Goal: Task Accomplishment & Management: Use online tool/utility

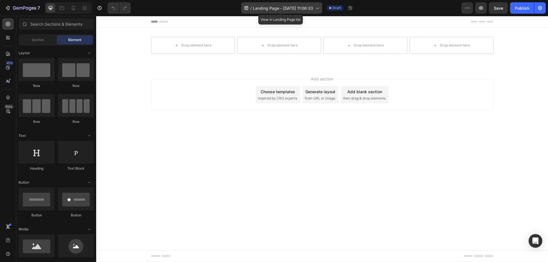
click at [267, 10] on span "Landing Page - [DATE] 11:06:33" at bounding box center [283, 8] width 60 height 6
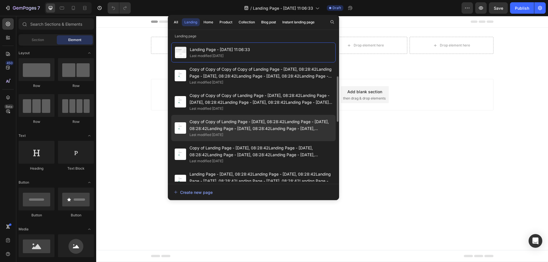
scroll to position [57, 0]
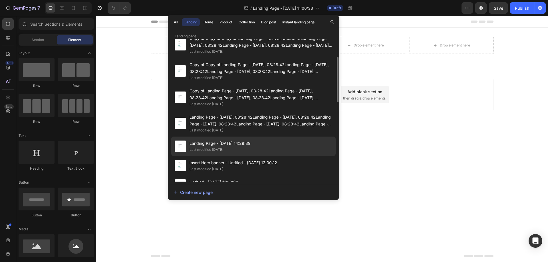
click at [235, 141] on span "Landing Page - [DATE] 14:29:39" at bounding box center [219, 143] width 61 height 7
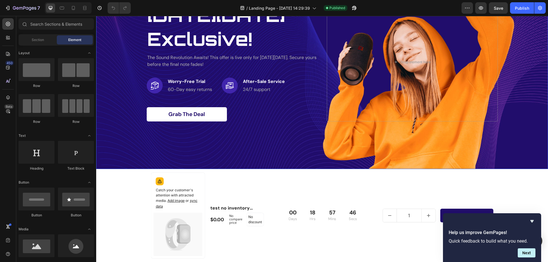
scroll to position [114, 0]
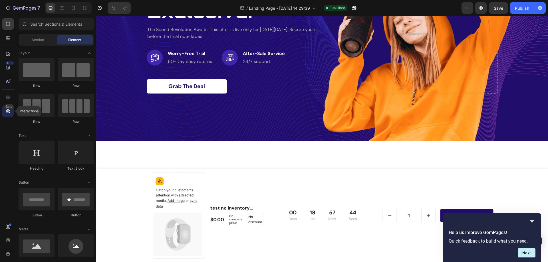
click at [8, 111] on icon at bounding box center [8, 111] width 6 height 6
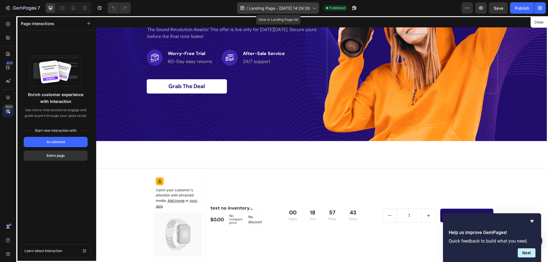
click at [263, 9] on span "Landing Page - [DATE] 14:29:39" at bounding box center [279, 8] width 61 height 6
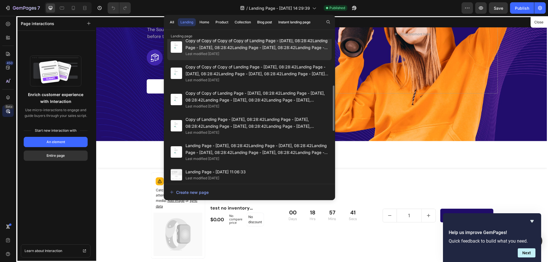
scroll to position [57, 0]
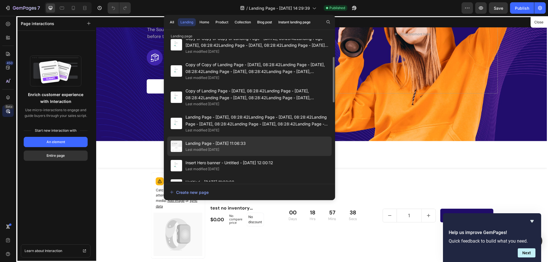
click at [250, 149] on div "Landing Page - [DATE] 11:06:33 Last modified [DATE]" at bounding box center [249, 146] width 164 height 19
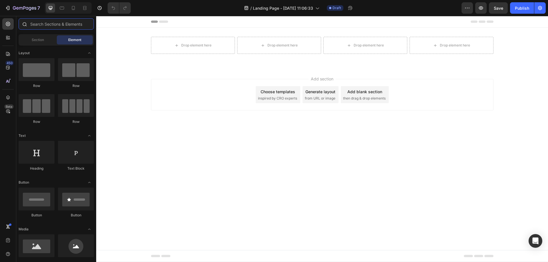
click at [51, 21] on input "text" at bounding box center [56, 23] width 75 height 11
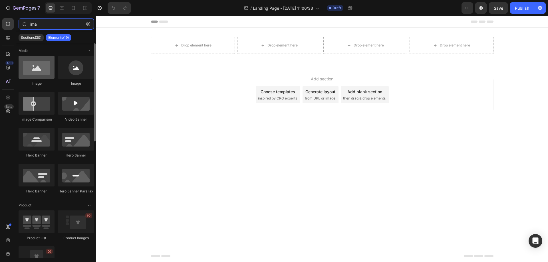
type input "ima"
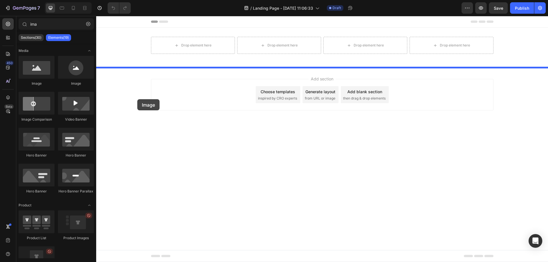
drag, startPoint x: 146, startPoint y: 88, endPoint x: 153, endPoint y: 102, distance: 15.8
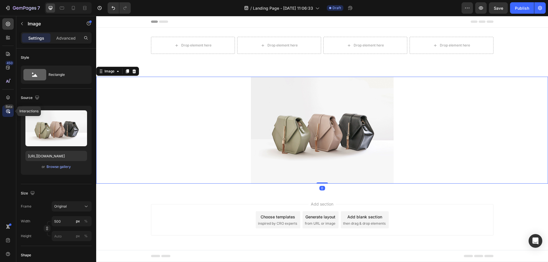
click at [9, 109] on icon at bounding box center [8, 111] width 6 height 6
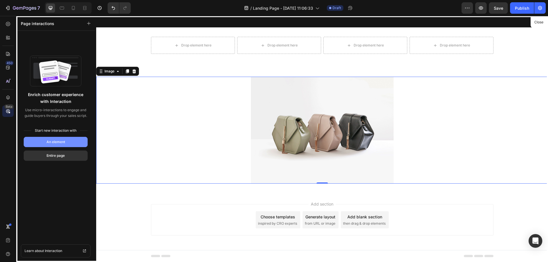
click at [43, 142] on button "An element" at bounding box center [56, 142] width 64 height 10
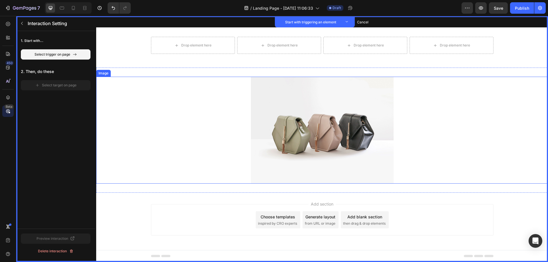
click at [262, 132] on img at bounding box center [322, 130] width 143 height 107
click at [320, 127] on img at bounding box center [322, 130] width 143 height 107
click at [331, 119] on img at bounding box center [322, 130] width 143 height 107
click at [134, 59] on div "Drop element here Drop element here Drop element here Drop element here Row Set…" at bounding box center [321, 48] width 451 height 40
click at [263, 119] on img at bounding box center [322, 130] width 143 height 107
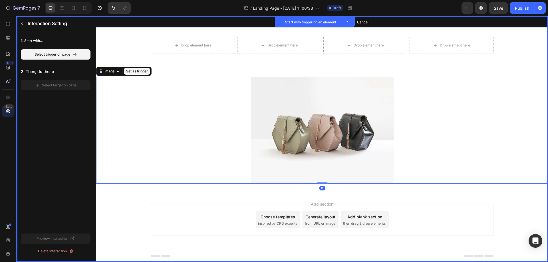
click at [143, 69] on button "Set as trigger" at bounding box center [137, 71] width 26 height 7
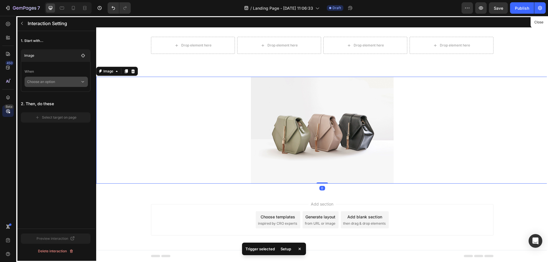
click at [78, 83] on p "Choose an option" at bounding box center [53, 82] width 53 height 10
click at [55, 109] on p "Hover element" at bounding box center [50, 108] width 24 height 6
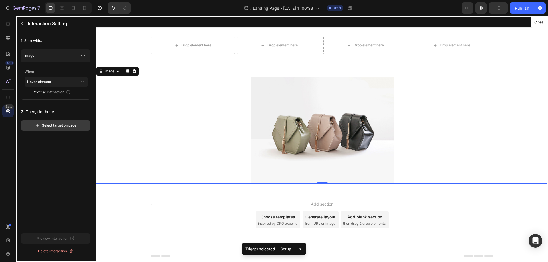
click at [60, 125] on div "Select target on page" at bounding box center [55, 125] width 41 height 5
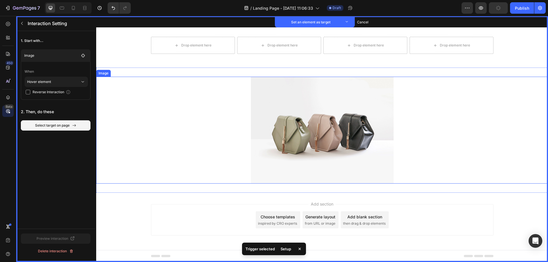
click at [310, 125] on img at bounding box center [322, 130] width 143 height 107
click at [134, 73] on button "Set as target" at bounding box center [136, 71] width 25 height 7
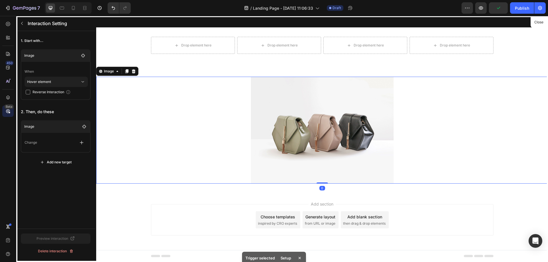
click at [55, 92] on span "Reverse Interaction" at bounding box center [49, 92] width 32 height 6
checkbox input "true"
click at [55, 147] on div "Change" at bounding box center [56, 142] width 62 height 10
click at [83, 145] on icon "button" at bounding box center [82, 143] width 6 height 6
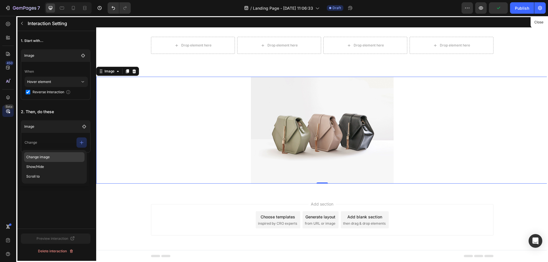
click at [69, 159] on p "Change image" at bounding box center [54, 157] width 60 height 10
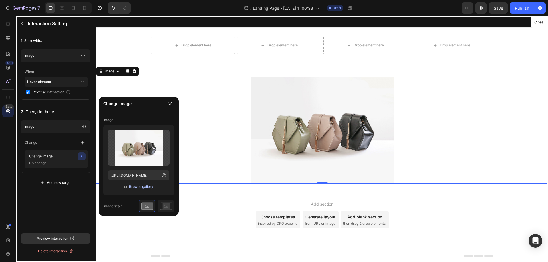
click at [132, 187] on div "Browse gallery" at bounding box center [141, 186] width 24 height 5
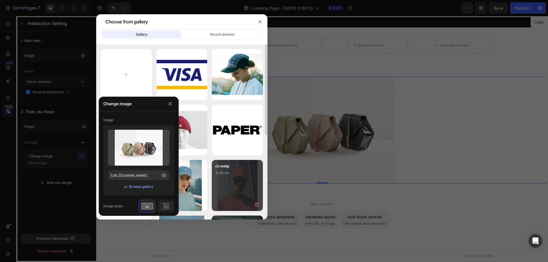
click at [235, 177] on div "c5.webp 31.50 kb" at bounding box center [237, 175] width 51 height 30
type input "https://cdn.shopify.com/s/files/1/0833/7706/2187/files/gempages_479260737928168…"
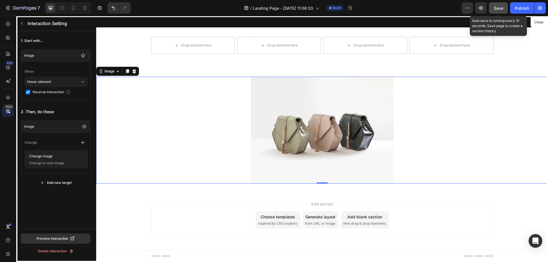
click at [501, 9] on span "Save" at bounding box center [497, 8] width 9 height 5
click at [517, 6] on div "Publish" at bounding box center [521, 8] width 14 height 6
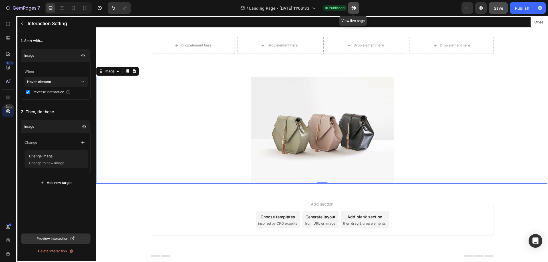
click at [354, 10] on icon "button" at bounding box center [353, 8] width 6 height 6
click at [352, 7] on icon "button" at bounding box center [353, 8] width 6 height 6
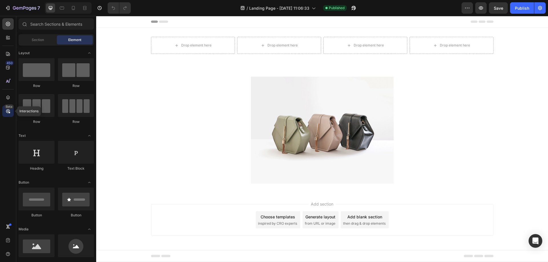
click at [9, 113] on icon at bounding box center [9, 113] width 2 height 2
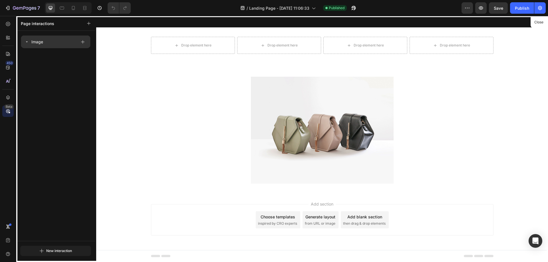
click at [45, 43] on div "Image" at bounding box center [51, 42] width 52 height 8
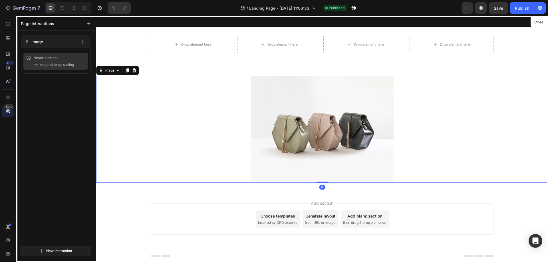
click at [54, 65] on span "Image change setting" at bounding box center [56, 65] width 35 height 6
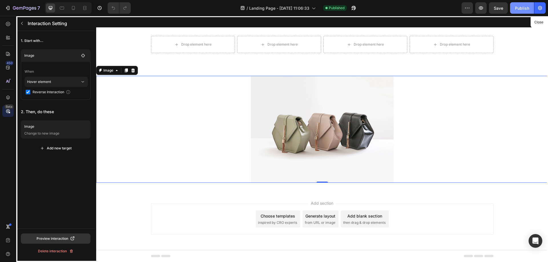
click at [520, 9] on div "Publish" at bounding box center [521, 8] width 14 height 6
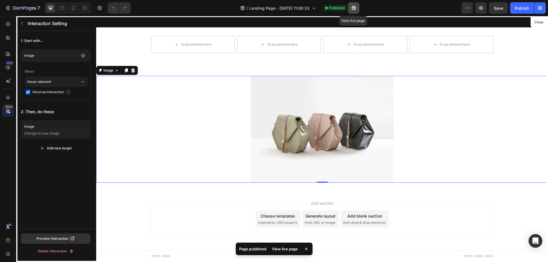
click at [355, 7] on icon "button" at bounding box center [353, 8] width 4 height 4
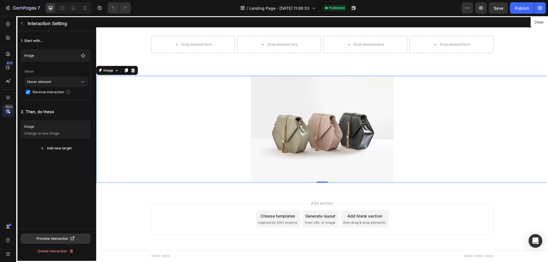
click at [463, 177] on div at bounding box center [321, 139] width 451 height 246
click at [302, 129] on div at bounding box center [321, 139] width 451 height 246
click at [57, 135] on p "Change to new image" at bounding box center [56, 134] width 64 height 6
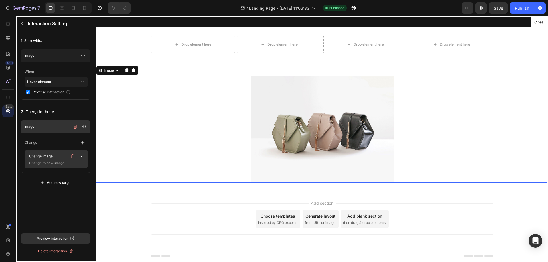
click at [56, 160] on p "Change image" at bounding box center [47, 156] width 40 height 8
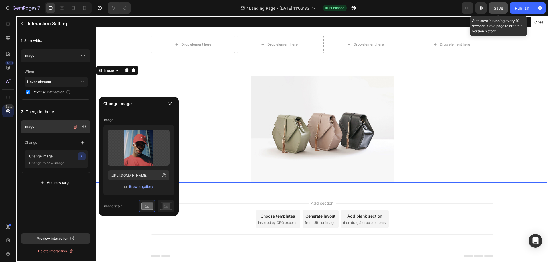
click at [503, 10] on button "Save" at bounding box center [498, 7] width 19 height 11
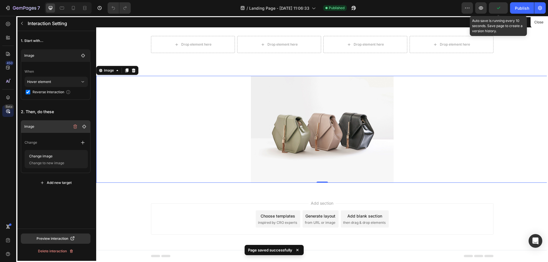
click at [509, 9] on div "Preview Auto save is running every 10 seconds. Save page to create a version hi…" at bounding box center [503, 7] width 84 height 11
click at [520, 9] on div "Publish" at bounding box center [521, 8] width 14 height 6
click at [352, 6] on icon "button" at bounding box center [353, 8] width 4 height 4
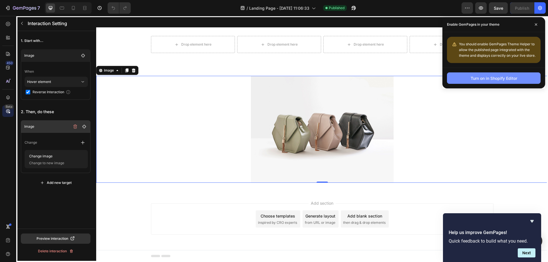
click at [491, 78] on div "Turn on in Shopify Editor" at bounding box center [493, 78] width 46 height 6
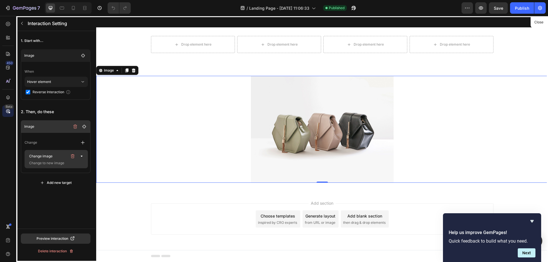
click at [50, 159] on p "Change image" at bounding box center [47, 156] width 40 height 8
click at [83, 159] on button "button" at bounding box center [82, 156] width 8 height 8
click at [83, 141] on icon "button" at bounding box center [83, 143] width 6 height 6
click at [65, 177] on p "Scroll to" at bounding box center [55, 177] width 60 height 10
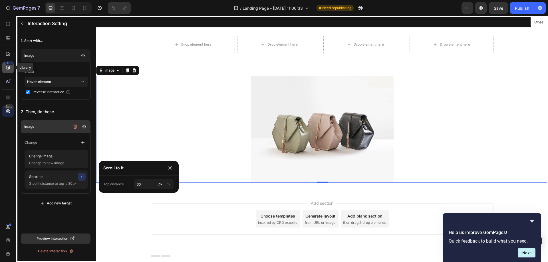
click at [7, 70] on icon at bounding box center [8, 68] width 6 height 6
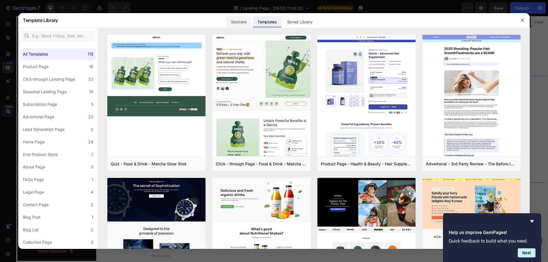
click at [235, 19] on div "Sections" at bounding box center [238, 21] width 25 height 11
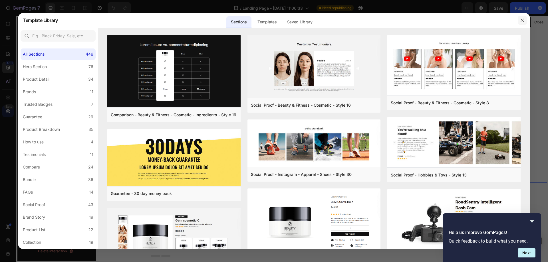
click at [524, 17] on button "button" at bounding box center [521, 20] width 9 height 9
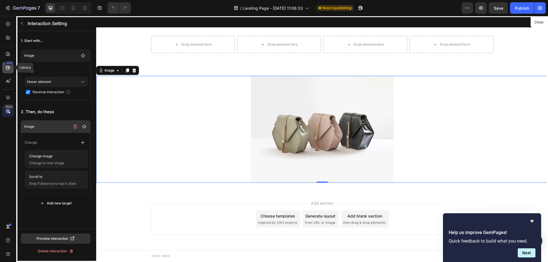
click at [10, 70] on div "450" at bounding box center [7, 67] width 11 height 11
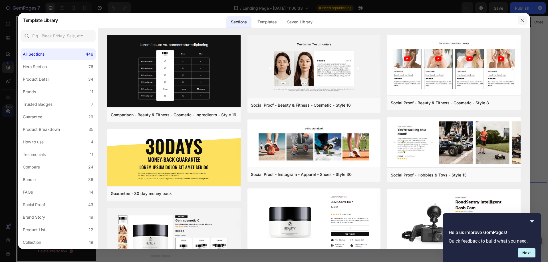
click at [521, 23] on button "button" at bounding box center [521, 20] width 9 height 9
